Goal: Transaction & Acquisition: Download file/media

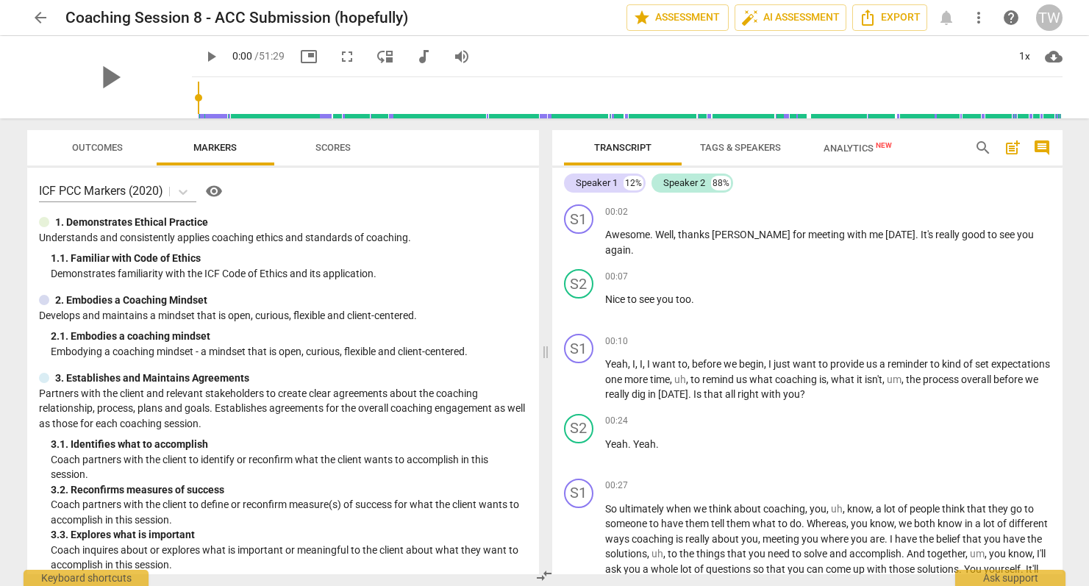
click at [338, 57] on span "fullscreen" at bounding box center [347, 57] width 18 height 18
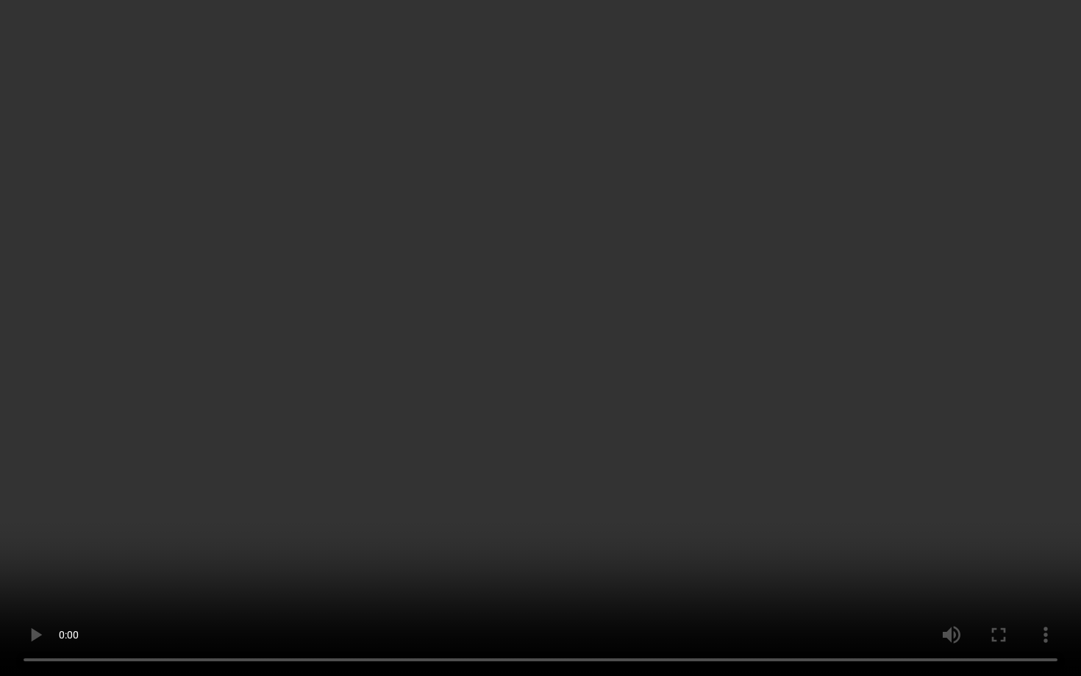
click at [546, 398] on video at bounding box center [540, 338] width 1081 height 676
type input "6"
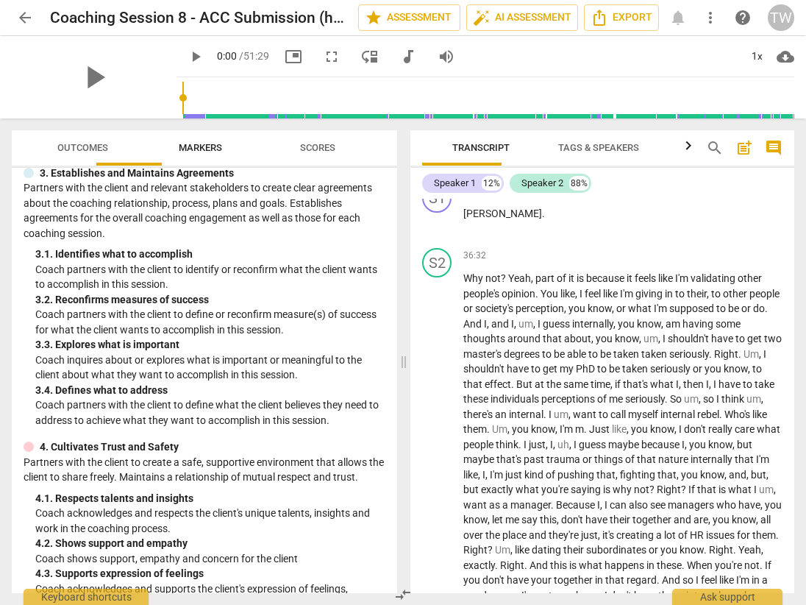
scroll to position [6751, 0]
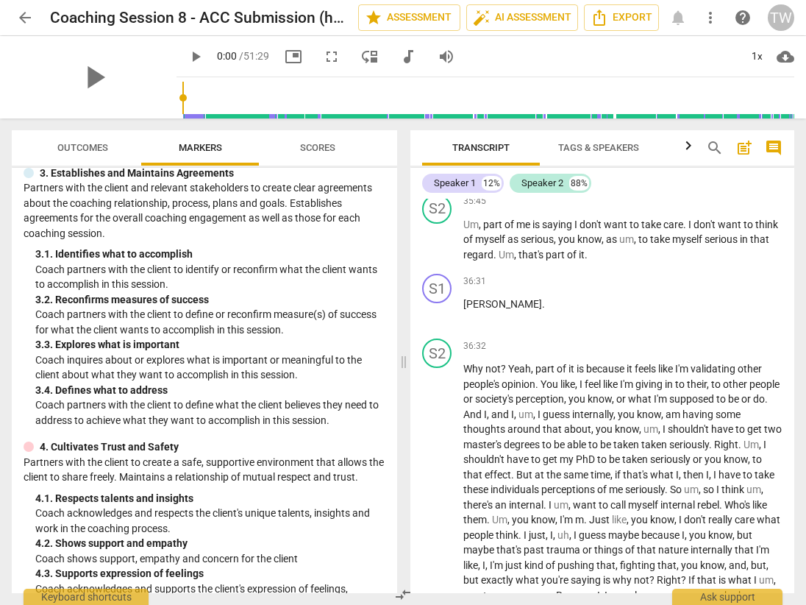
click at [791, 54] on span "cloud_download" at bounding box center [786, 57] width 18 height 18
click at [721, 99] on li "Download video" at bounding box center [740, 91] width 109 height 35
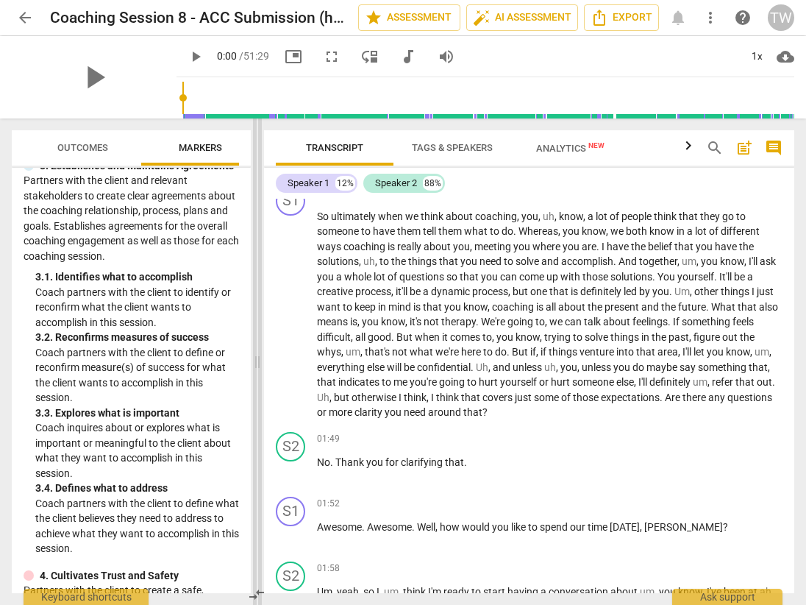
scroll to position [304, 0]
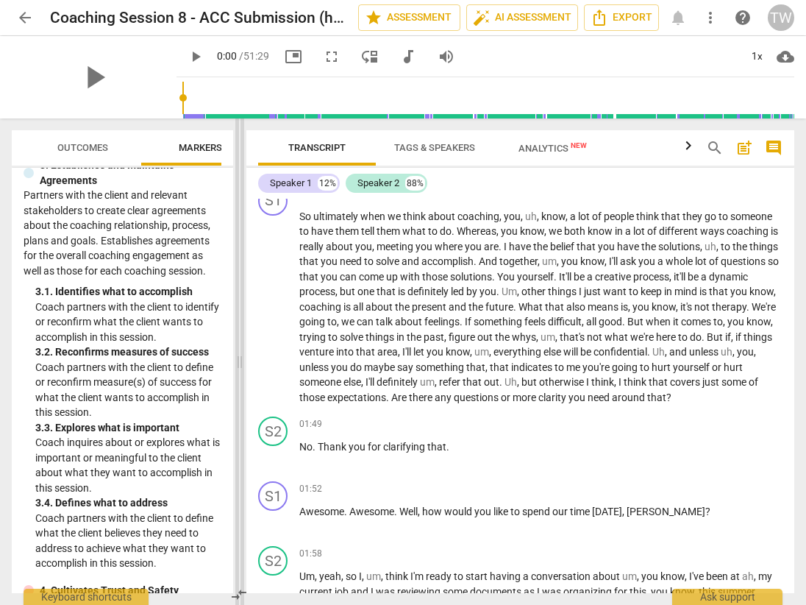
drag, startPoint x: 402, startPoint y: 362, endPoint x: 238, endPoint y: 360, distance: 164.0
click at [238, 360] on span at bounding box center [239, 361] width 9 height 486
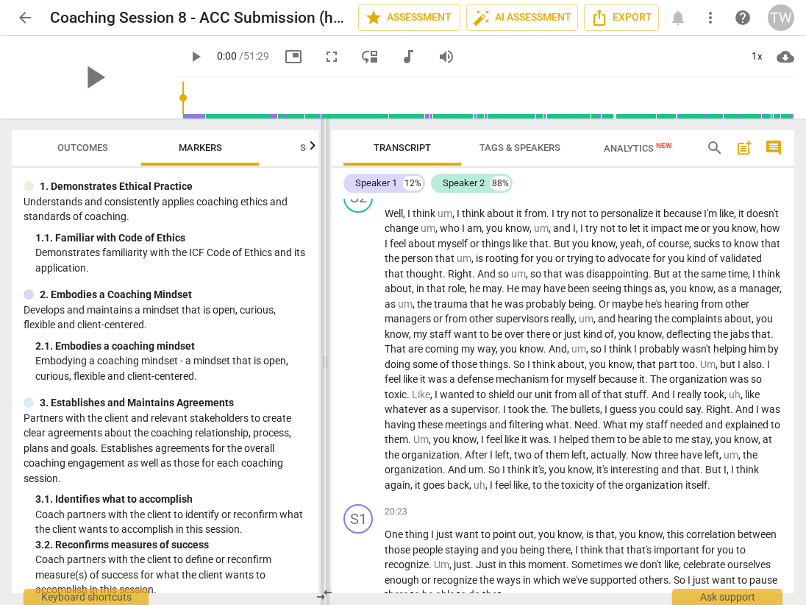
scroll to position [3055, 0]
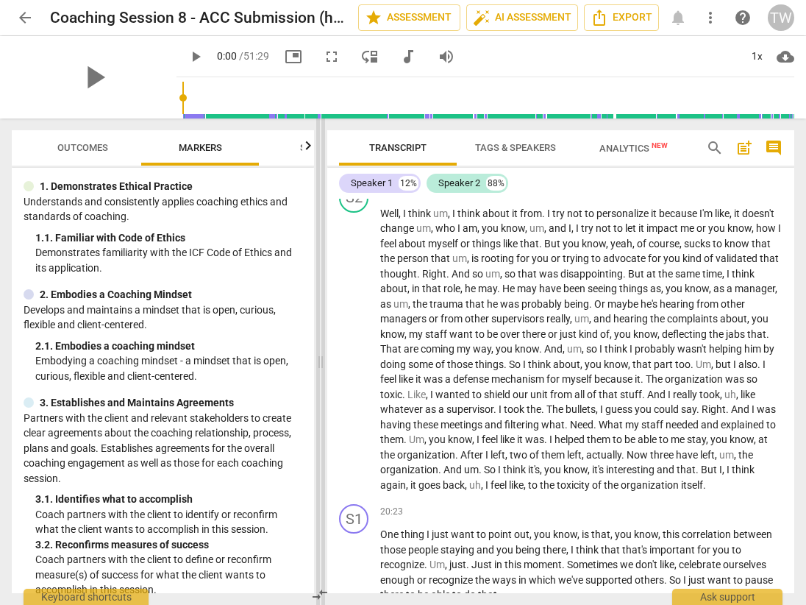
drag, startPoint x: 235, startPoint y: 361, endPoint x: 316, endPoint y: 357, distance: 81.0
click at [316, 357] on span at bounding box center [320, 361] width 9 height 486
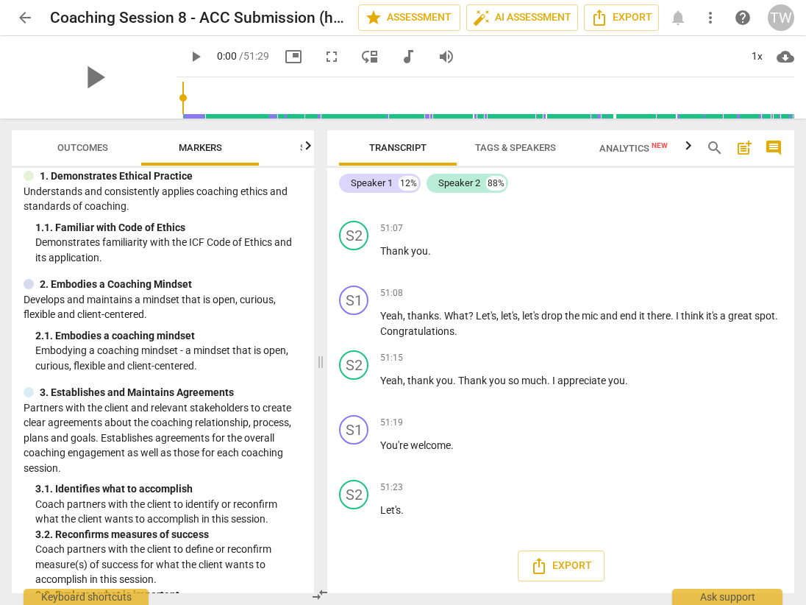
scroll to position [8539, 0]
